Goal: Task Accomplishment & Management: Complete application form

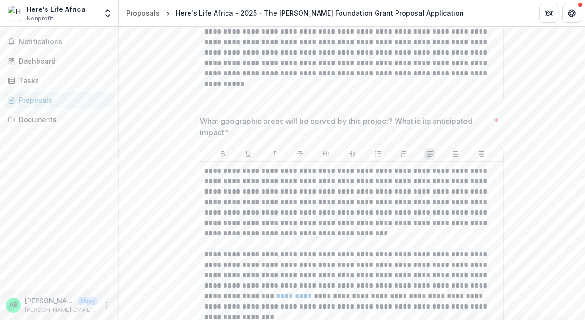
scroll to position [1704, 0]
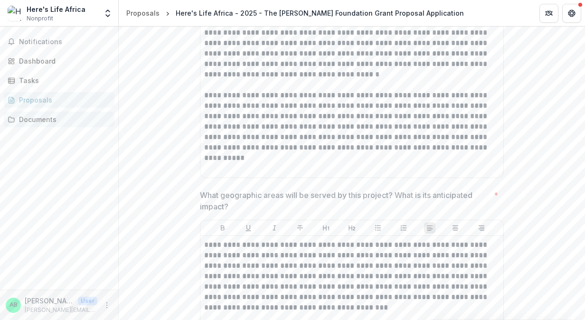
click at [46, 123] on div "Documents" at bounding box center [63, 119] width 88 height 10
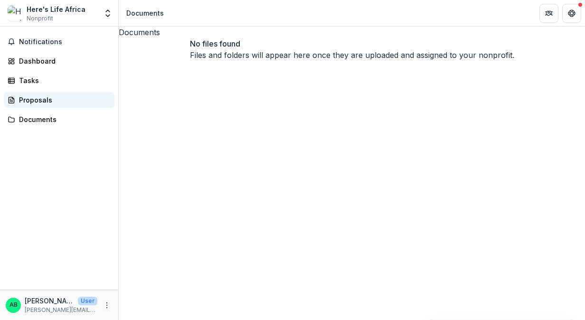
click at [38, 100] on div "Proposals" at bounding box center [63, 100] width 88 height 10
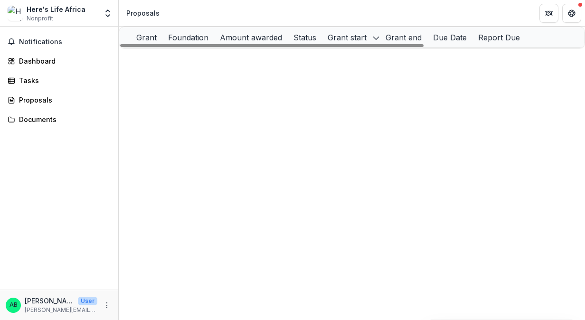
click at [302, 123] on p "The [PERSON_NAME] Foundation" at bounding box center [320, 119] width 107 height 10
click at [288, 120] on div "The [PERSON_NAME] Foundation" at bounding box center [320, 119] width 107 height 20
click at [160, 123] on link "Here's Life Africa - 2025 - The [PERSON_NAME] Foundation Grant Proposal Applica…" at bounding box center [293, 119] width 288 height 8
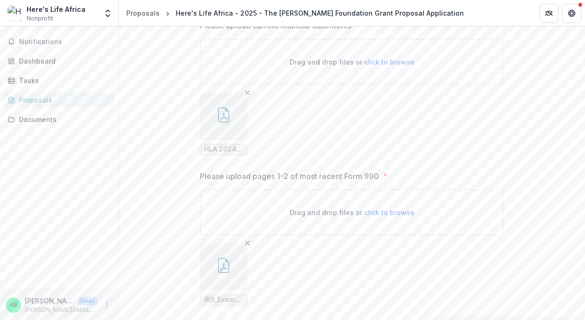
scroll to position [1554, 0]
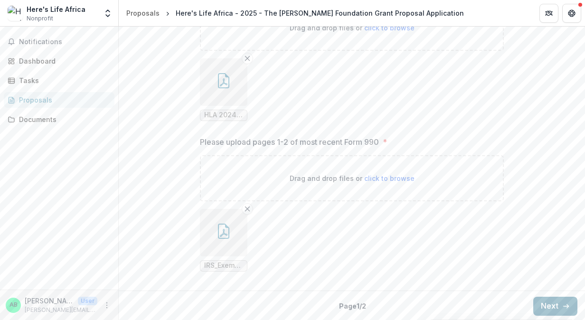
click at [550, 304] on button "Next" at bounding box center [555, 306] width 44 height 19
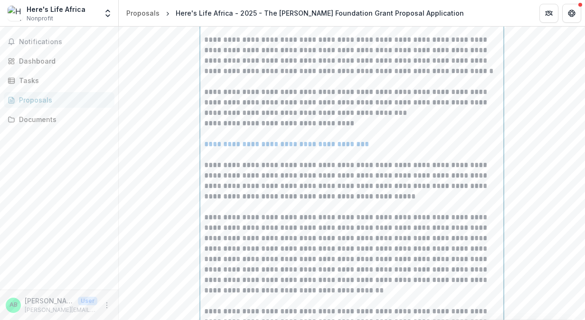
scroll to position [500, 0]
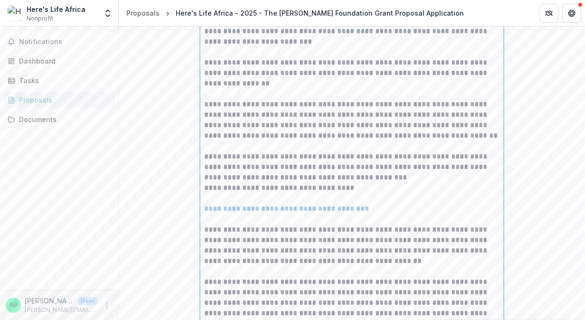
scroll to position [1376, 0]
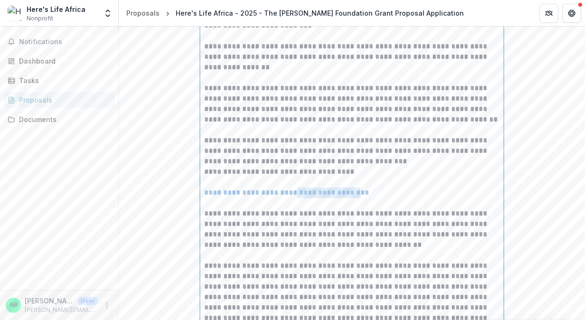
drag, startPoint x: 379, startPoint y: 190, endPoint x: 299, endPoint y: 192, distance: 79.8
click at [299, 192] on link "**********" at bounding box center [286, 192] width 165 height 7
click at [272, 195] on link "**********" at bounding box center [286, 192] width 165 height 7
click at [51, 122] on div "Documents" at bounding box center [63, 119] width 88 height 10
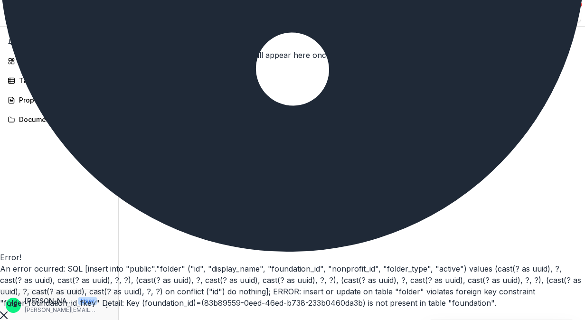
click at [8, 312] on icon "Close" at bounding box center [4, 316] width 8 height 8
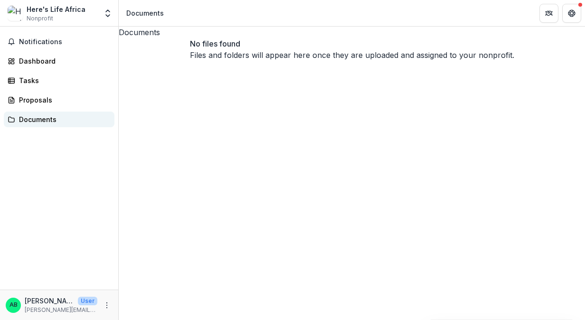
click at [24, 116] on div "Documents" at bounding box center [63, 119] width 88 height 10
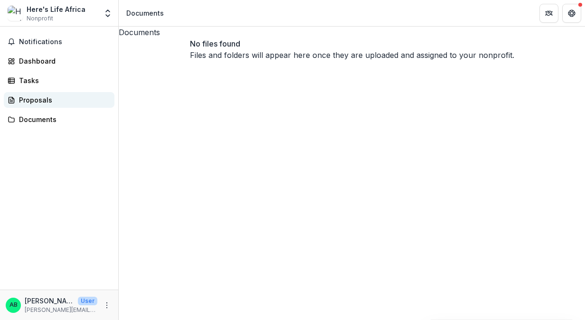
click at [38, 98] on div "Proposals" at bounding box center [63, 100] width 88 height 10
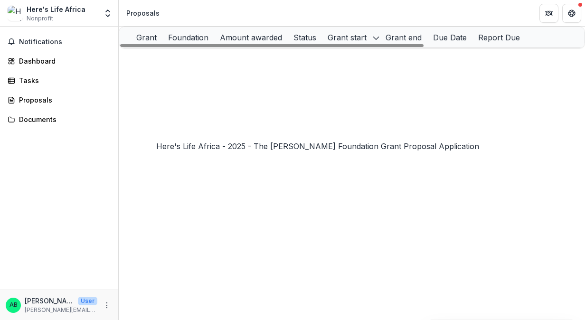
click at [212, 123] on link "Here's Life Africa - 2025 - The [PERSON_NAME] Foundation Grant Proposal Applica…" at bounding box center [293, 119] width 288 height 8
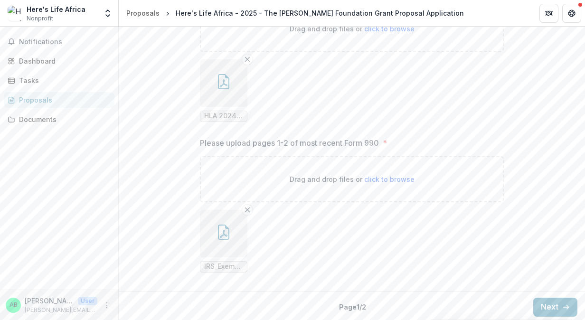
scroll to position [1554, 0]
click at [546, 301] on button "Next" at bounding box center [555, 306] width 44 height 19
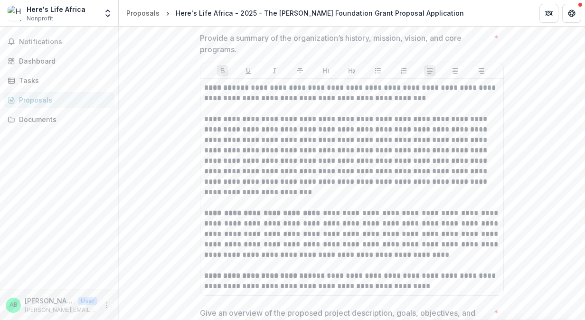
scroll to position [0, 0]
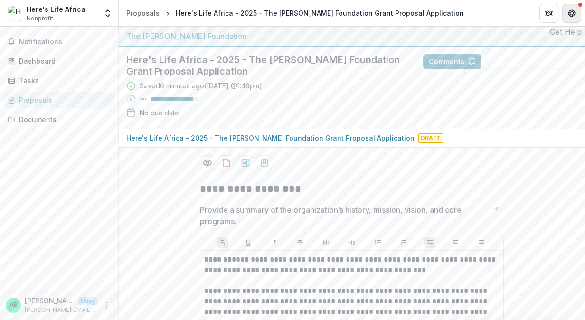
click at [573, 14] on icon "Get Help" at bounding box center [572, 13] width 8 height 8
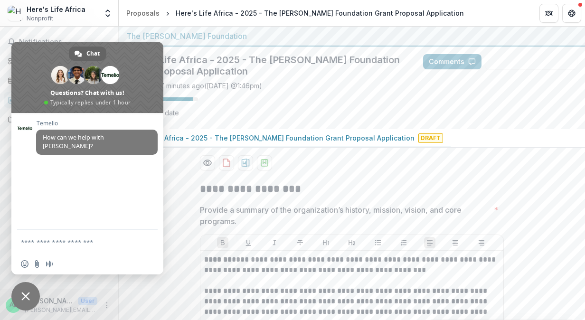
click at [46, 241] on textarea "Compose your message..." at bounding box center [78, 242] width 114 height 24
type textarea "**********"
click at [142, 241] on span "Send" at bounding box center [147, 242] width 16 height 16
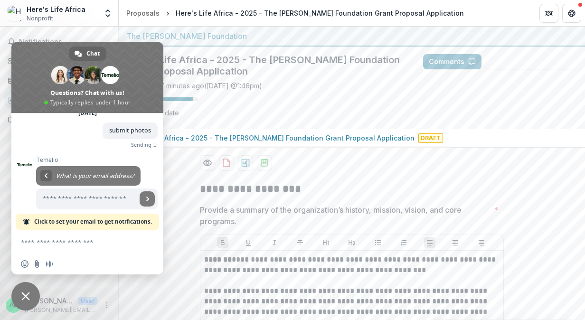
scroll to position [46, 0]
click at [345, 118] on div "Saved 7 minutes ago ( [DATE] @ 1:46pm ) 90 % No due date" at bounding box center [267, 101] width 282 height 41
click at [20, 295] on span "Close chat" at bounding box center [25, 296] width 28 height 28
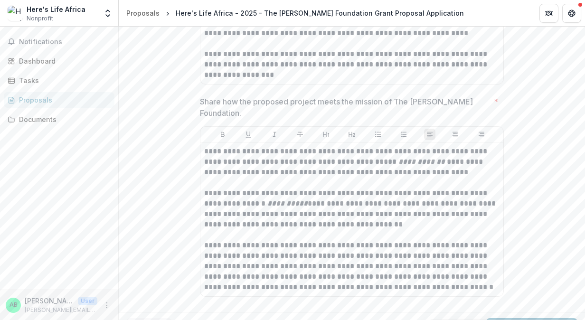
scroll to position [2657, 0]
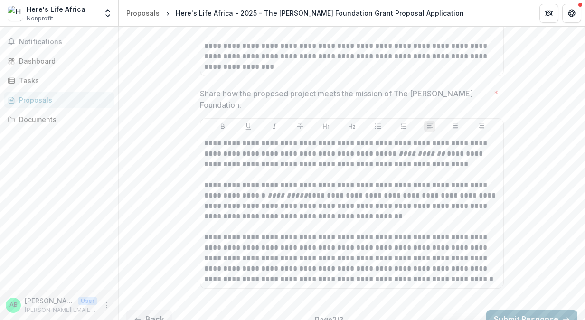
click at [521, 310] on button "Submit Response" at bounding box center [531, 319] width 91 height 19
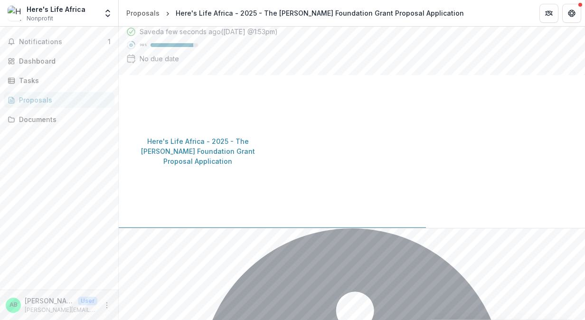
scroll to position [0, 0]
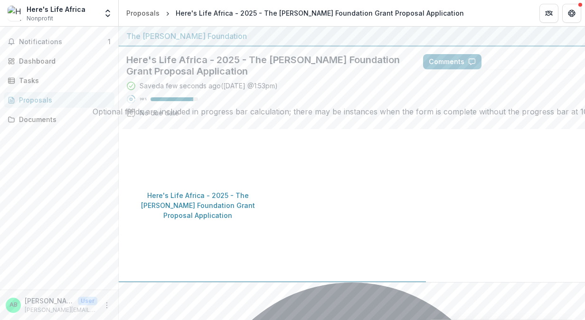
click at [196, 98] on div at bounding box center [174, 99] width 47 height 4
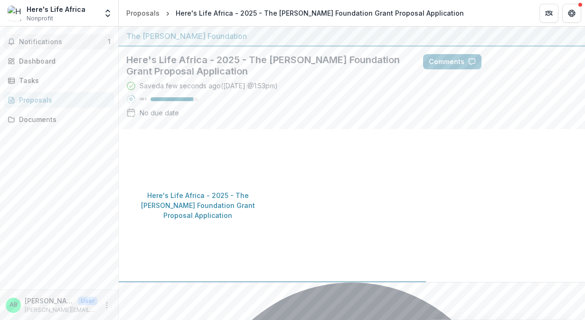
click at [48, 42] on span "Notifications" at bounding box center [63, 42] width 89 height 8
